Goal: Information Seeking & Learning: Learn about a topic

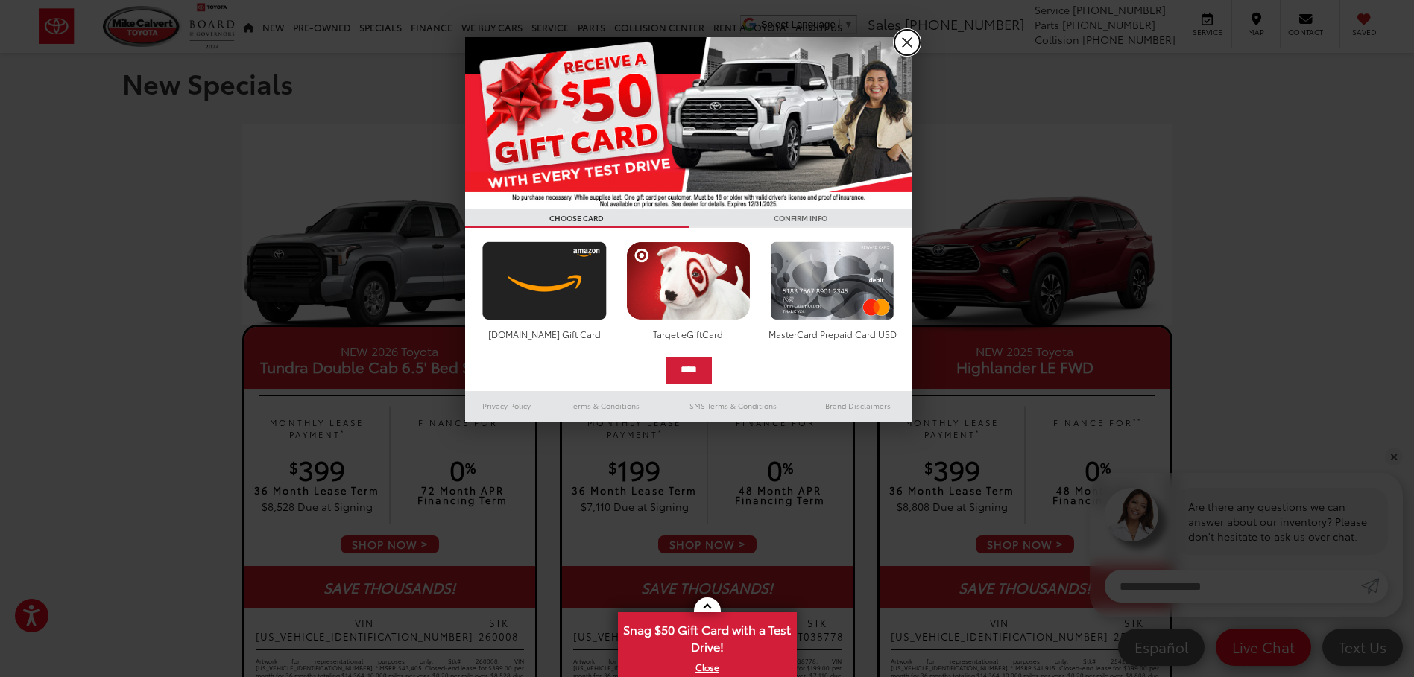
click at [914, 43] on link "X" at bounding box center [906, 42] width 25 height 25
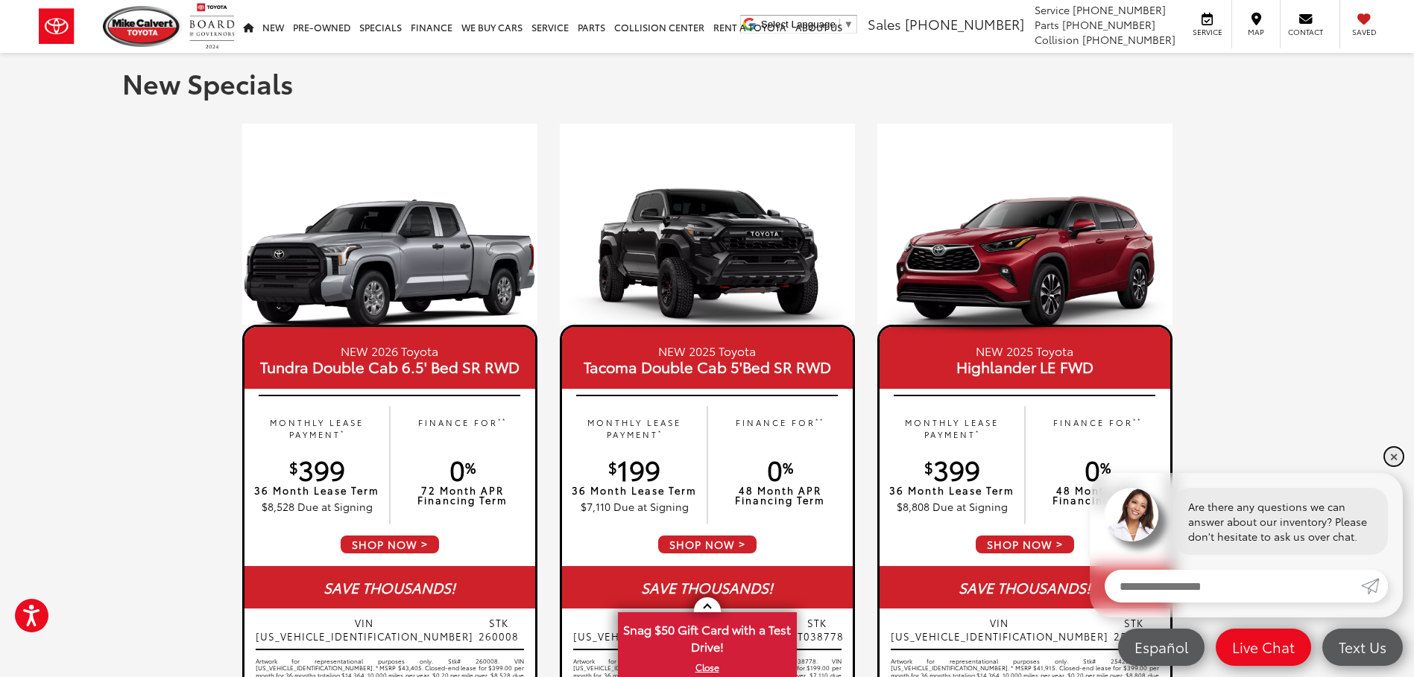
click at [1393, 455] on link "✕" at bounding box center [1394, 457] width 18 height 18
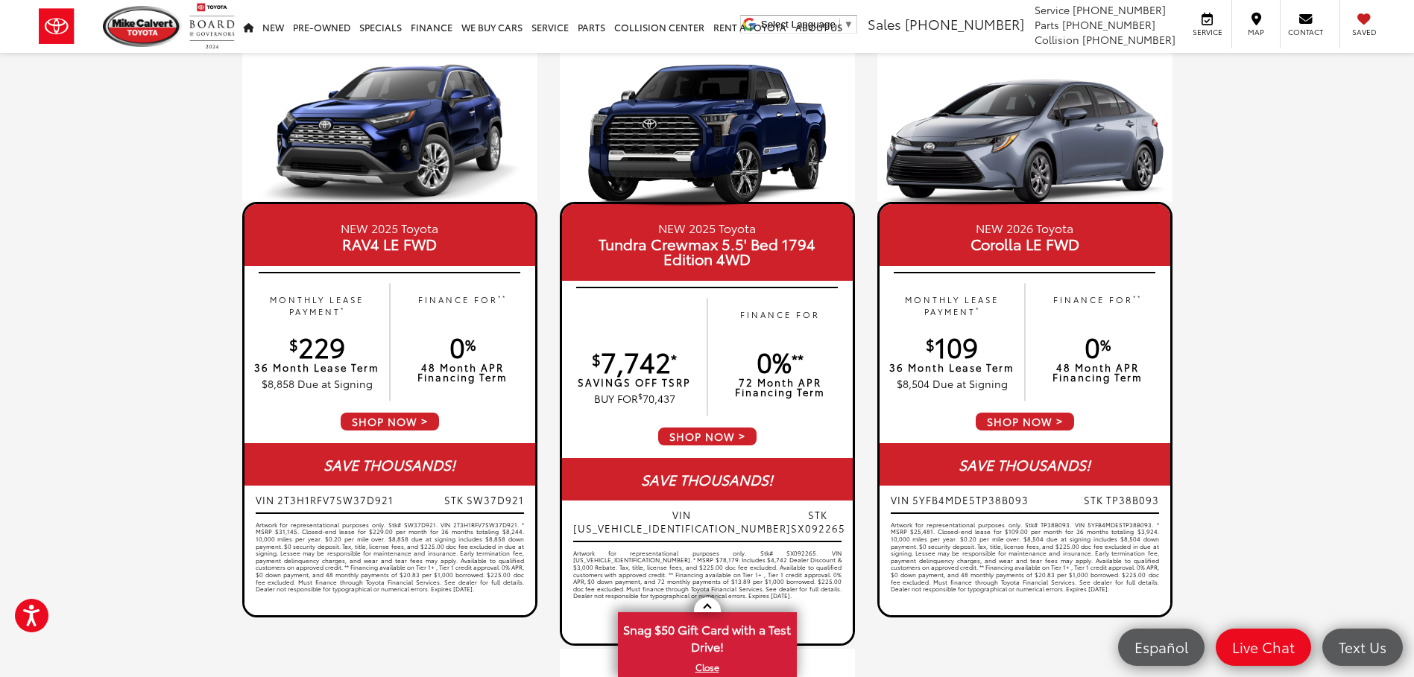
scroll to position [596, 0]
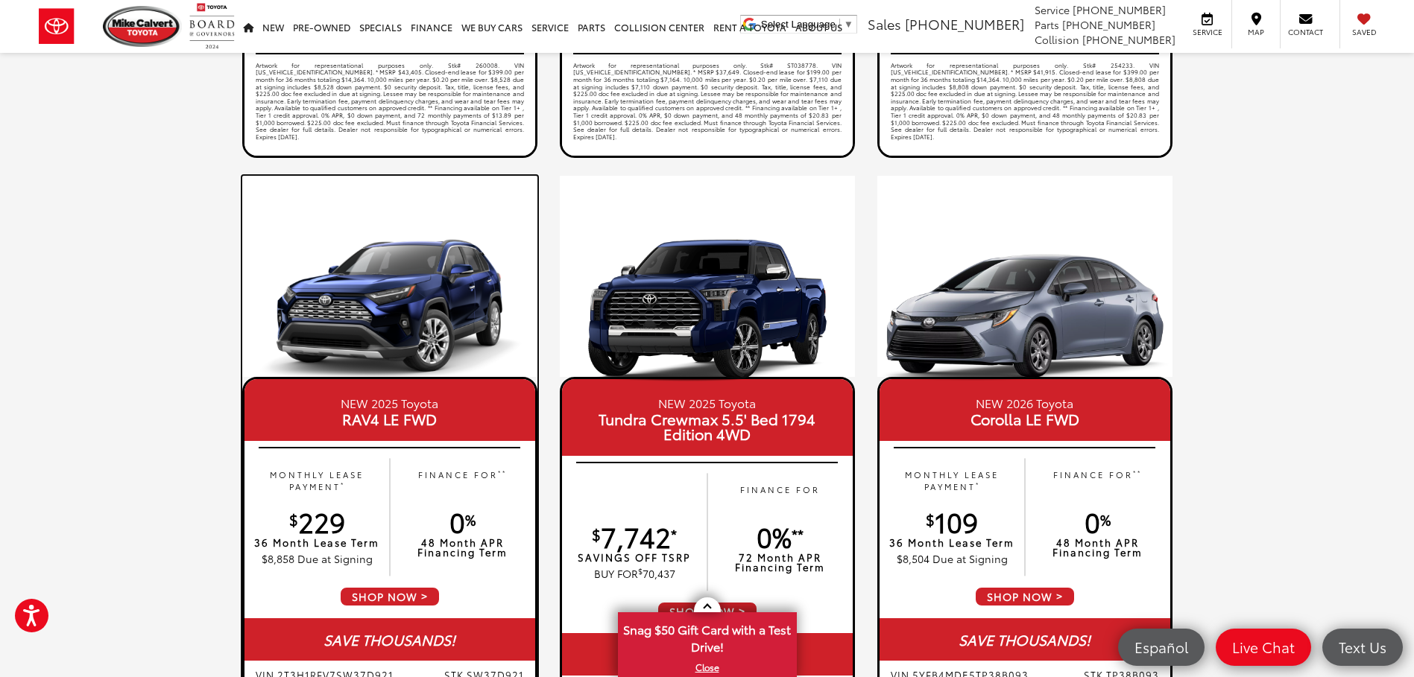
click at [387, 314] on img at bounding box center [389, 313] width 295 height 148
click at [404, 302] on img at bounding box center [389, 313] width 295 height 148
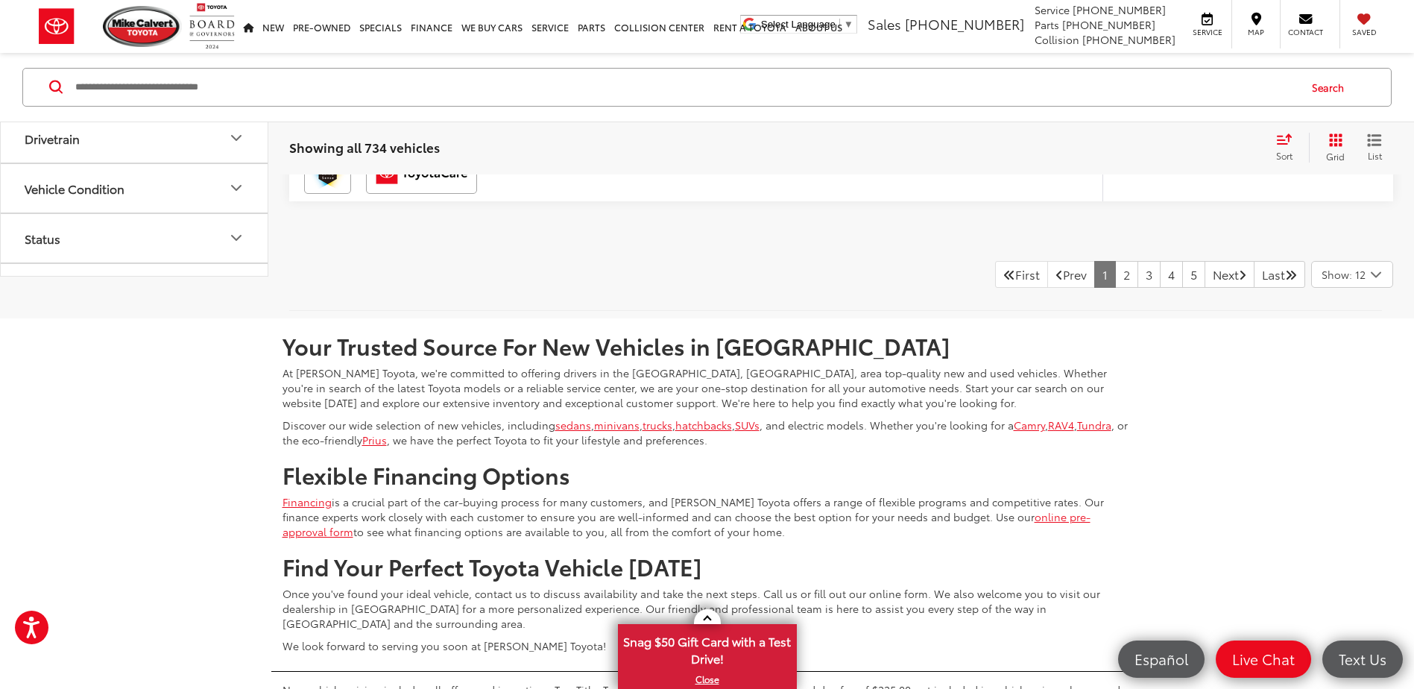
scroll to position [6705, 0]
